Goal: Navigation & Orientation: Find specific page/section

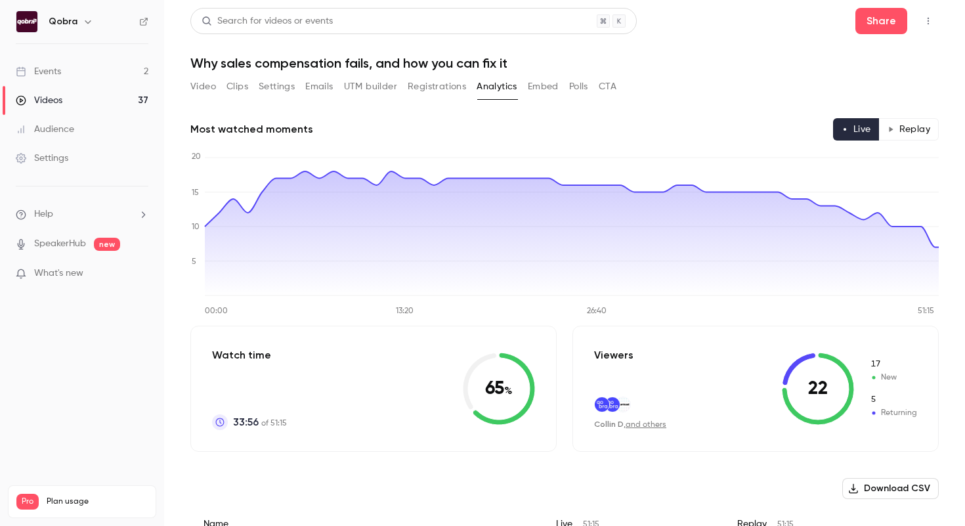
click at [108, 73] on link "Events 2" at bounding box center [82, 71] width 164 height 29
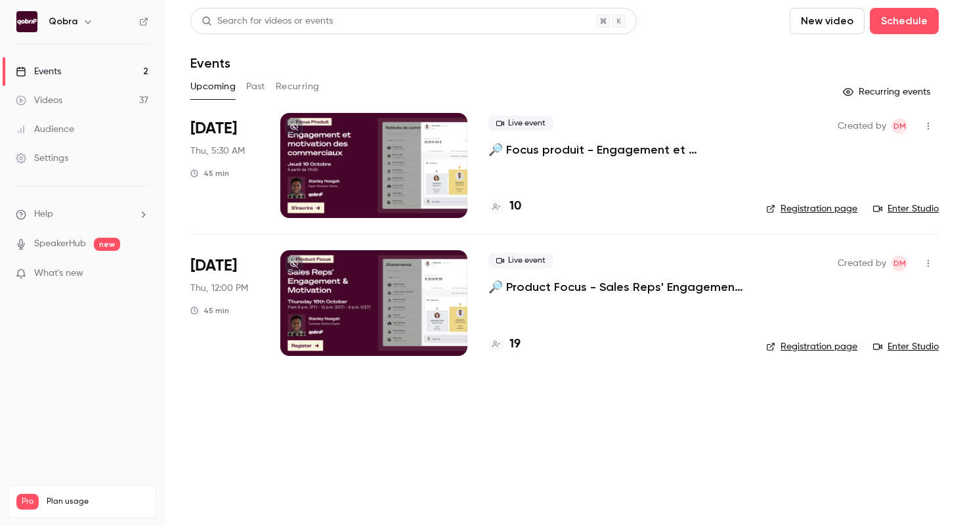
click at [261, 89] on button "Past" at bounding box center [255, 86] width 19 height 21
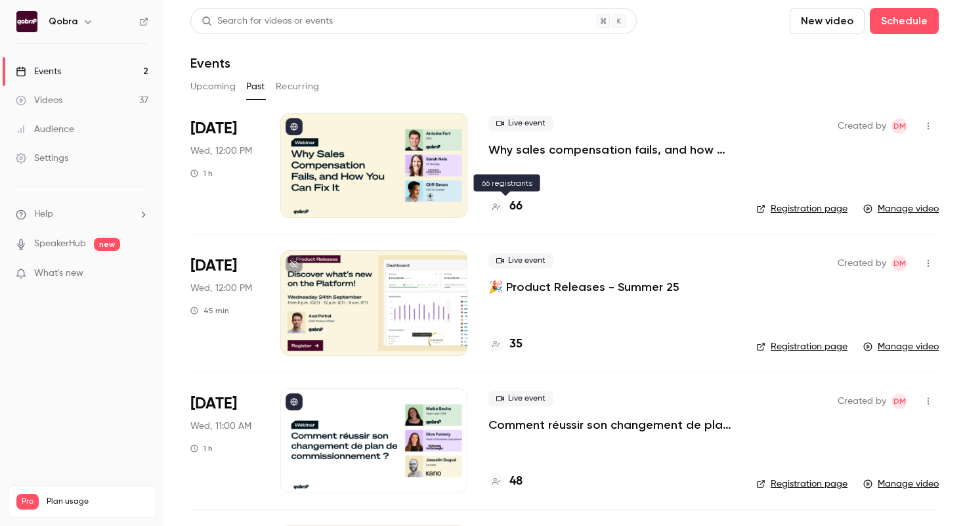
click at [520, 209] on h4 "66" at bounding box center [515, 207] width 13 height 18
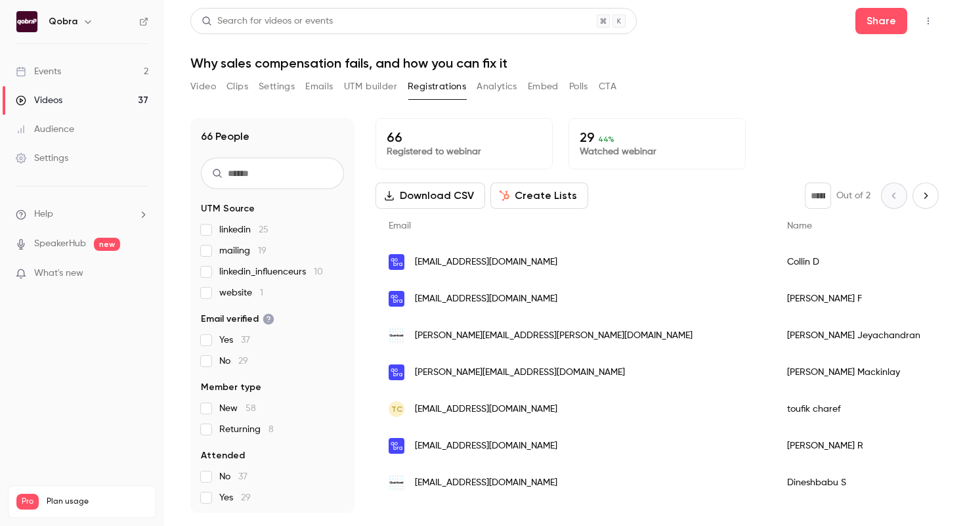
click at [498, 91] on button "Analytics" at bounding box center [496, 86] width 41 height 21
